Goal: Find specific page/section: Find specific page/section

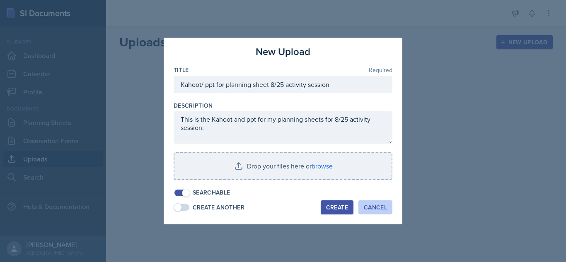
click at [375, 200] on button "Cancel" at bounding box center [375, 207] width 34 height 14
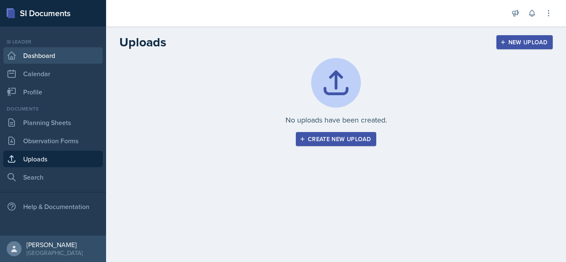
click at [39, 60] on link "Dashboard" at bounding box center [52, 55] width 99 height 17
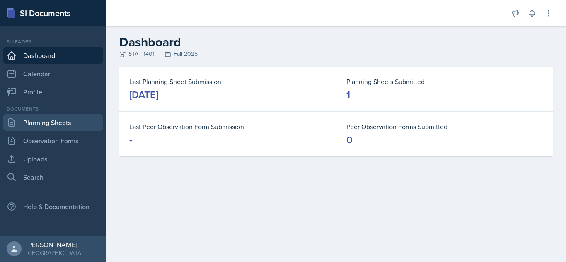
click at [46, 124] on link "Planning Sheets" at bounding box center [52, 122] width 99 height 17
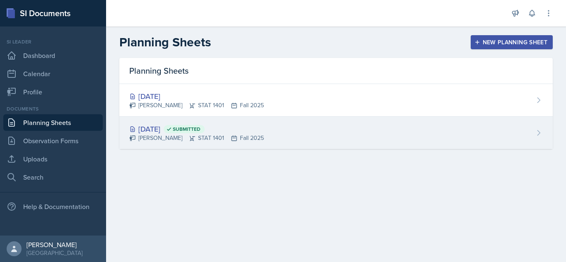
click at [191, 138] on div "[PERSON_NAME] STAT 1401 Fall 2025" at bounding box center [196, 138] width 135 height 9
